Goal: Use online tool/utility: Utilize a website feature to perform a specific function

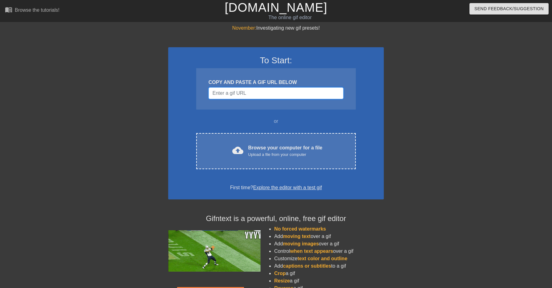
click at [246, 90] on input "Username" at bounding box center [276, 93] width 135 height 12
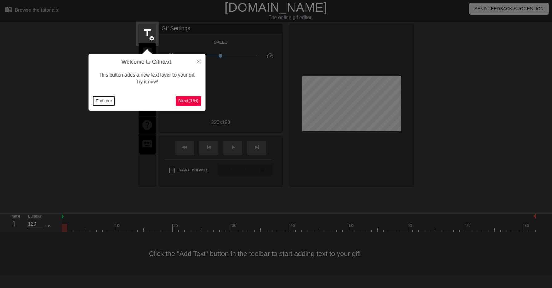
click at [111, 98] on button "End tour" at bounding box center [103, 100] width 21 height 9
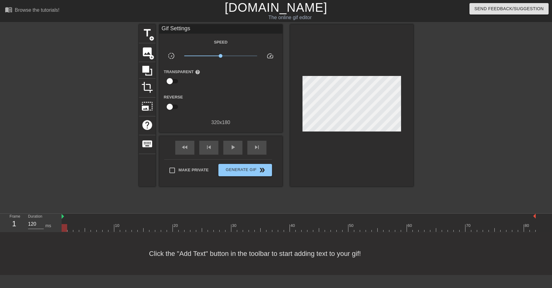
click at [180, 30] on div "Gif Settings" at bounding box center [220, 28] width 123 height 9
click at [177, 29] on div "Gif Settings" at bounding box center [220, 28] width 123 height 9
click at [195, 30] on div "Gif Settings" at bounding box center [220, 28] width 123 height 9
click at [148, 33] on span "title" at bounding box center [147, 33] width 12 height 12
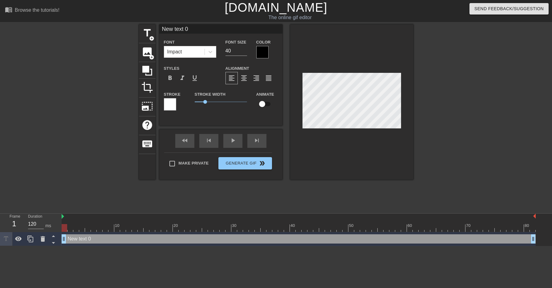
click at [192, 29] on input "New text 0" at bounding box center [220, 28] width 123 height 9
type input "Engineering"
type input "24"
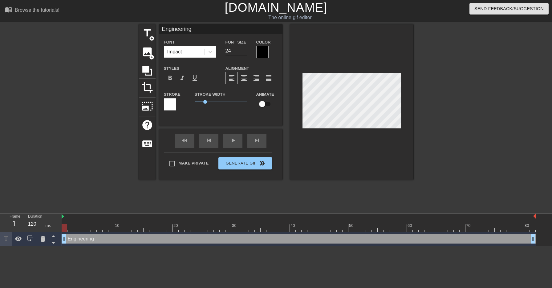
click at [244, 53] on input "24" at bounding box center [237, 51] width 22 height 10
type input "Engineering"
click at [262, 105] on input "checkbox" at bounding box center [262, 104] width 35 height 12
checkbox input "true"
click at [112, 230] on div at bounding box center [299, 228] width 474 height 8
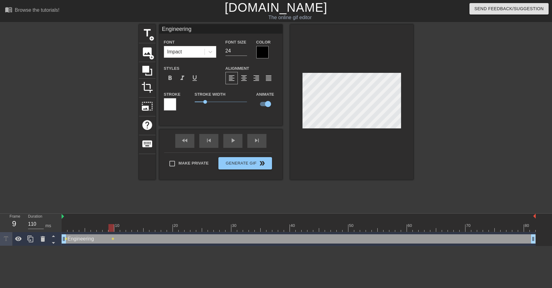
click at [189, 231] on div at bounding box center [299, 228] width 474 height 8
click at [259, 229] on div at bounding box center [299, 228] width 474 height 8
click at [345, 228] on div at bounding box center [299, 228] width 474 height 8
click at [404, 231] on div at bounding box center [299, 228] width 474 height 8
click at [461, 231] on div at bounding box center [299, 228] width 474 height 8
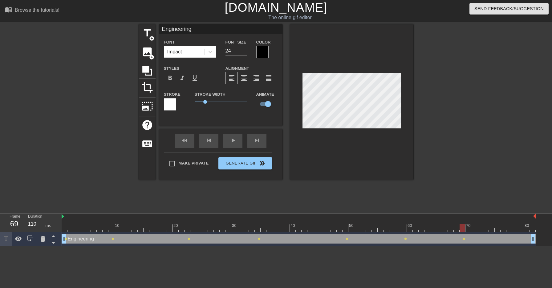
type input "120"
click at [533, 228] on div at bounding box center [299, 228] width 474 height 8
click at [67, 239] on span "lens" at bounding box center [66, 238] width 3 height 3
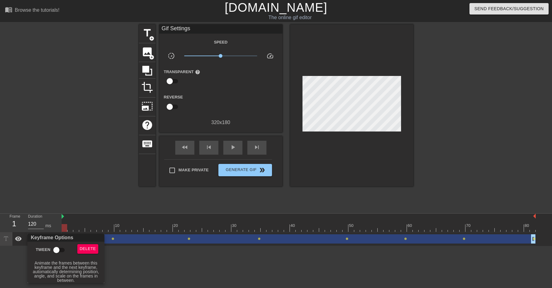
click at [56, 251] on input "Tween" at bounding box center [56, 250] width 35 height 12
checkbox input "true"
click at [92, 188] on div at bounding box center [276, 144] width 552 height 288
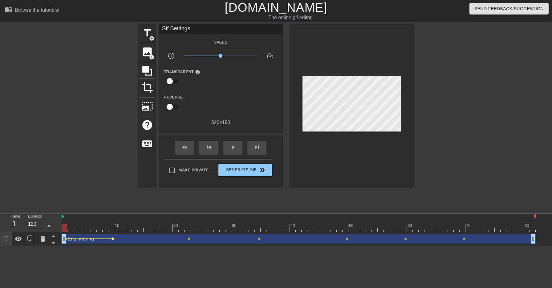
click at [113, 239] on span "lens" at bounding box center [113, 238] width 3 height 3
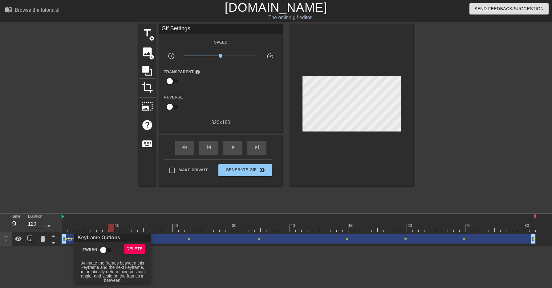
click at [104, 249] on input "Tween" at bounding box center [103, 250] width 35 height 12
checkbox input "true"
click at [101, 198] on div at bounding box center [276, 144] width 552 height 288
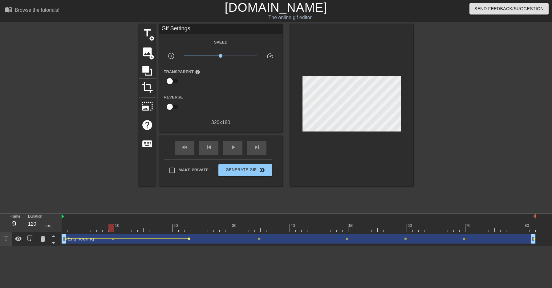
click at [190, 238] on span "lens" at bounding box center [189, 238] width 3 height 3
type input "110"
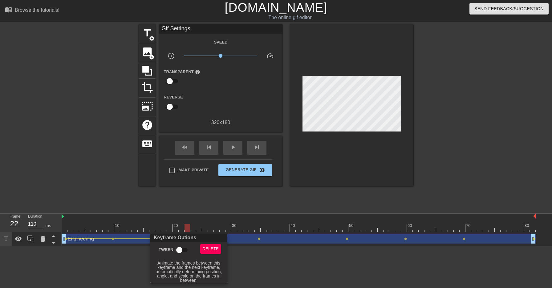
click at [180, 250] on input "Tween" at bounding box center [179, 250] width 35 height 12
checkbox input "true"
click at [226, 203] on div at bounding box center [276, 144] width 552 height 288
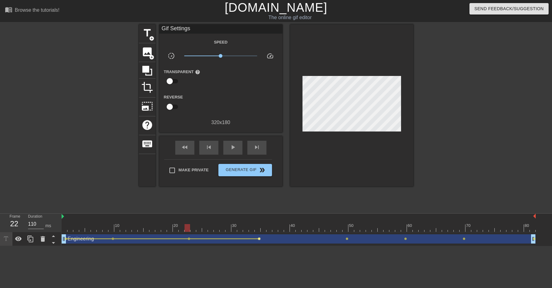
click at [260, 239] on span "lens" at bounding box center [259, 238] width 3 height 3
type input "120"
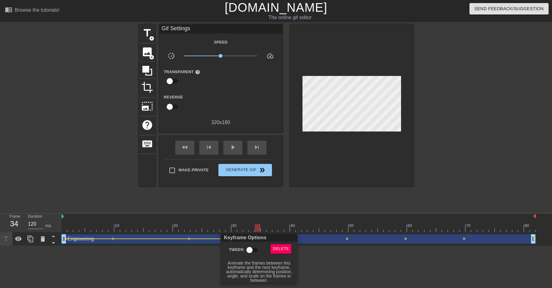
click at [251, 250] on input "Tween" at bounding box center [249, 250] width 35 height 12
checkbox input "true"
click at [343, 210] on div at bounding box center [276, 144] width 552 height 288
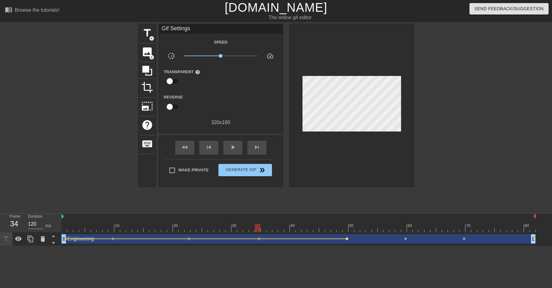
click at [347, 239] on span "lens" at bounding box center [347, 238] width 3 height 3
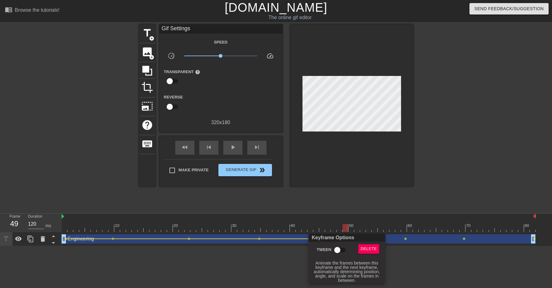
click at [337, 251] on input "Tween" at bounding box center [337, 250] width 35 height 12
checkbox input "true"
click at [423, 200] on div at bounding box center [276, 144] width 552 height 288
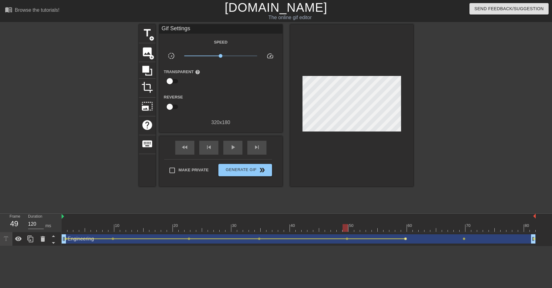
click at [406, 239] on span "lens" at bounding box center [405, 238] width 3 height 3
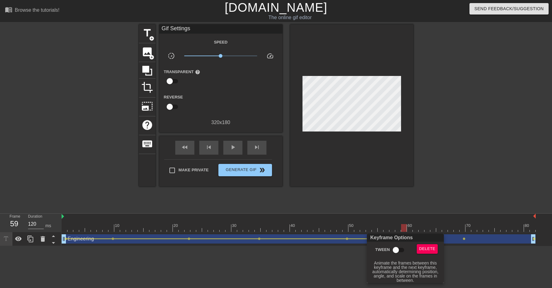
click at [397, 249] on input "Tween" at bounding box center [395, 250] width 35 height 12
checkbox input "true"
click at [487, 195] on div at bounding box center [276, 144] width 552 height 288
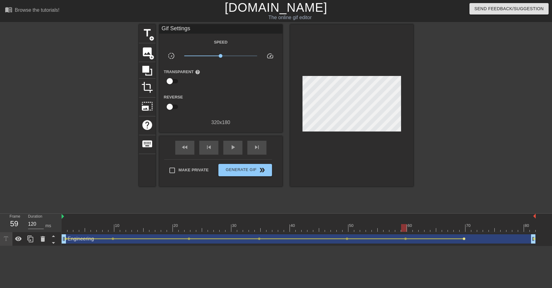
click at [464, 237] on span "lens" at bounding box center [464, 238] width 3 height 3
type input "110"
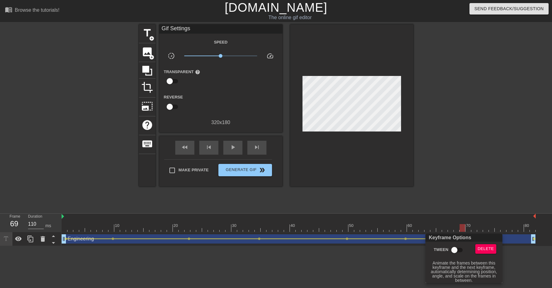
click at [456, 249] on input "Tween" at bounding box center [454, 250] width 35 height 12
checkbox input "true"
click at [483, 192] on div at bounding box center [276, 144] width 552 height 288
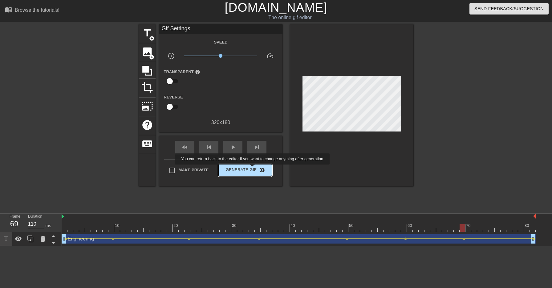
click at [256, 169] on span "Generate Gif double_arrow" at bounding box center [245, 169] width 48 height 7
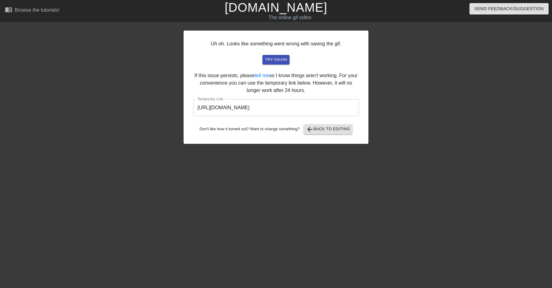
click at [295, 108] on input "[URL][DOMAIN_NAME]" at bounding box center [276, 107] width 166 height 17
